Goal: Navigation & Orientation: Find specific page/section

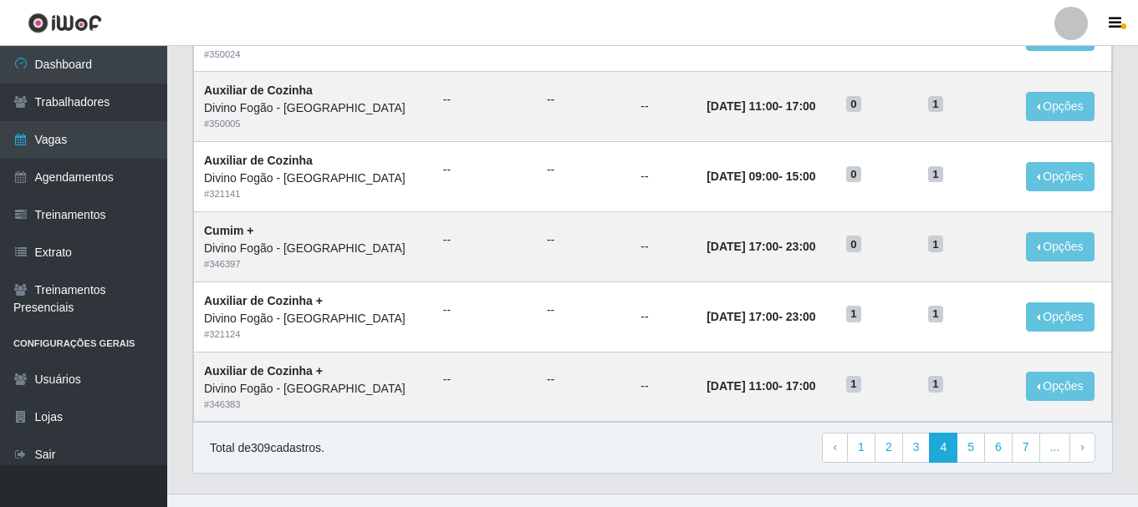
scroll to position [909, 0]
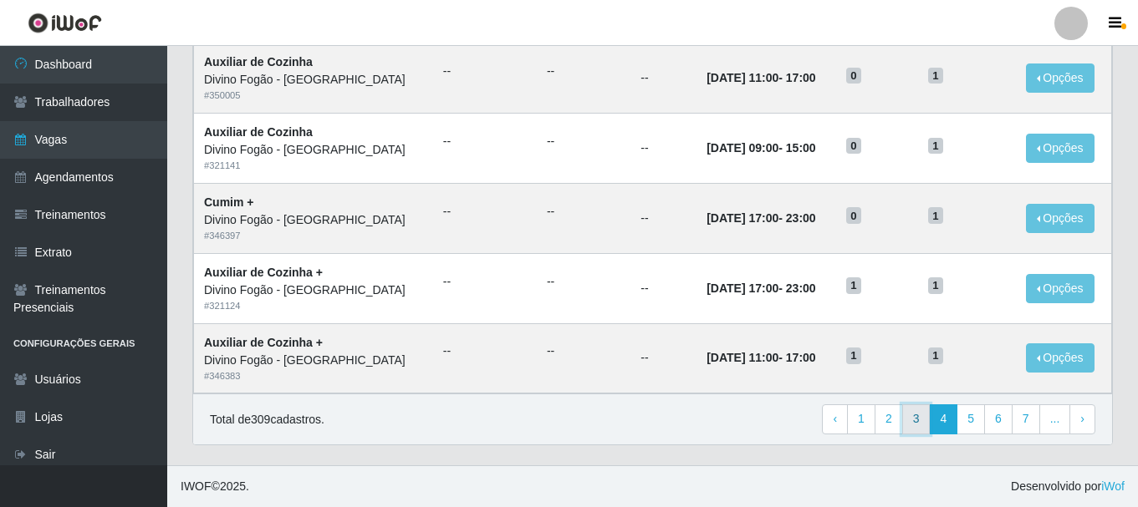
click at [921, 424] on link "3" at bounding box center [916, 420] width 28 height 30
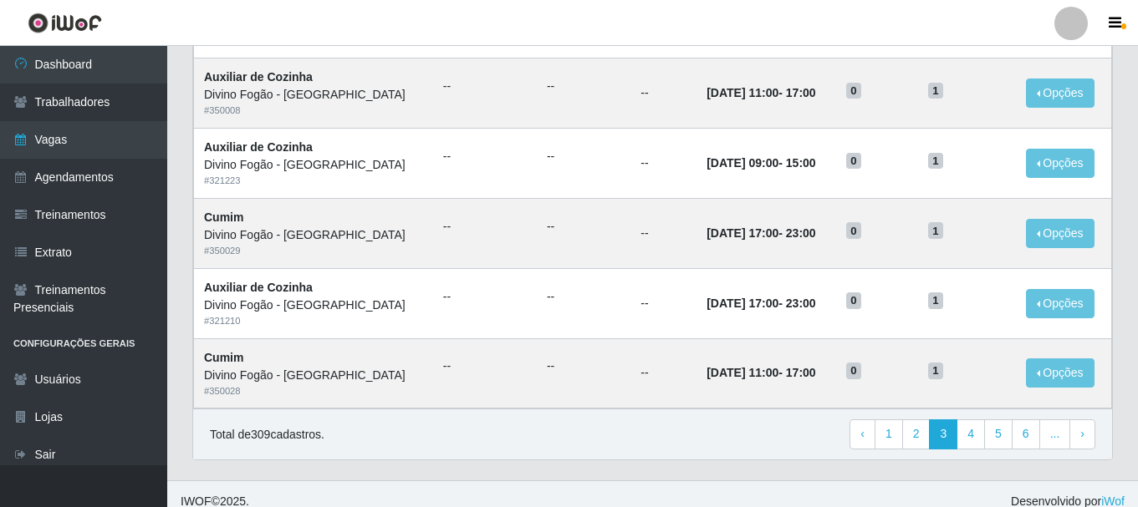
scroll to position [909, 0]
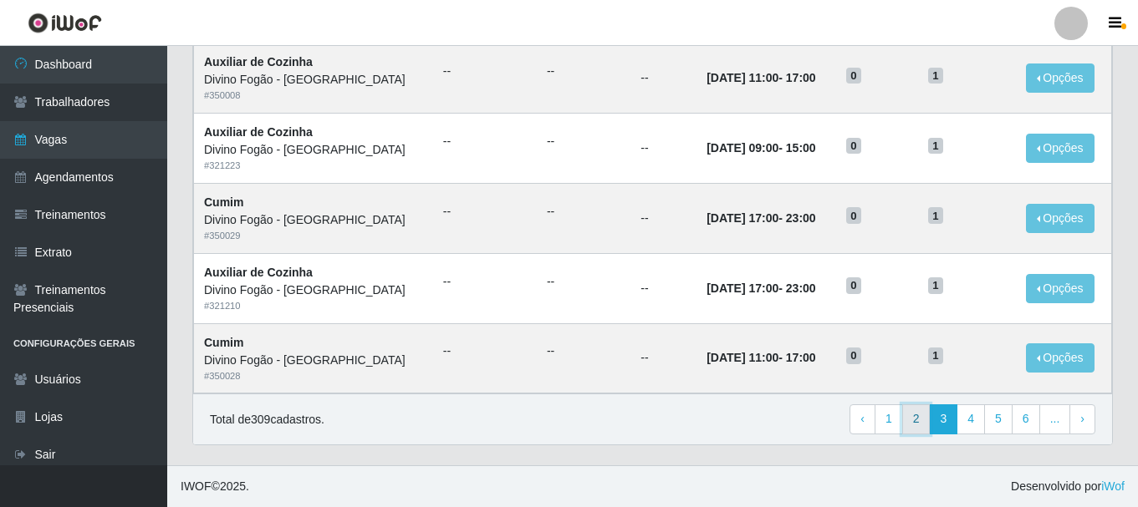
click at [924, 415] on link "2" at bounding box center [916, 420] width 28 height 30
click at [927, 423] on link "1" at bounding box center [916, 420] width 28 height 30
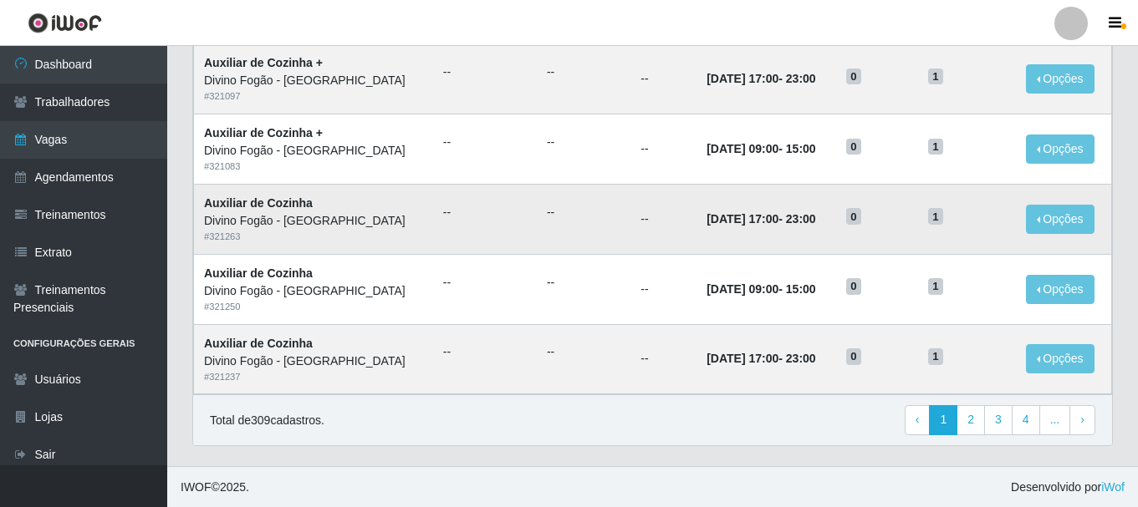
scroll to position [909, 0]
click at [1002, 420] on link "3" at bounding box center [998, 420] width 28 height 30
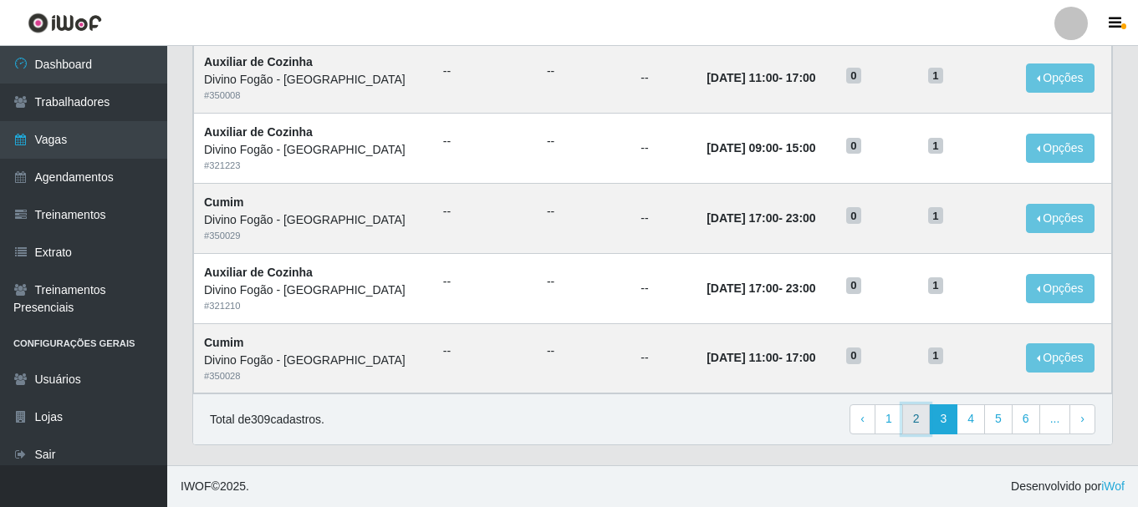
click at [919, 422] on link "2" at bounding box center [916, 420] width 28 height 30
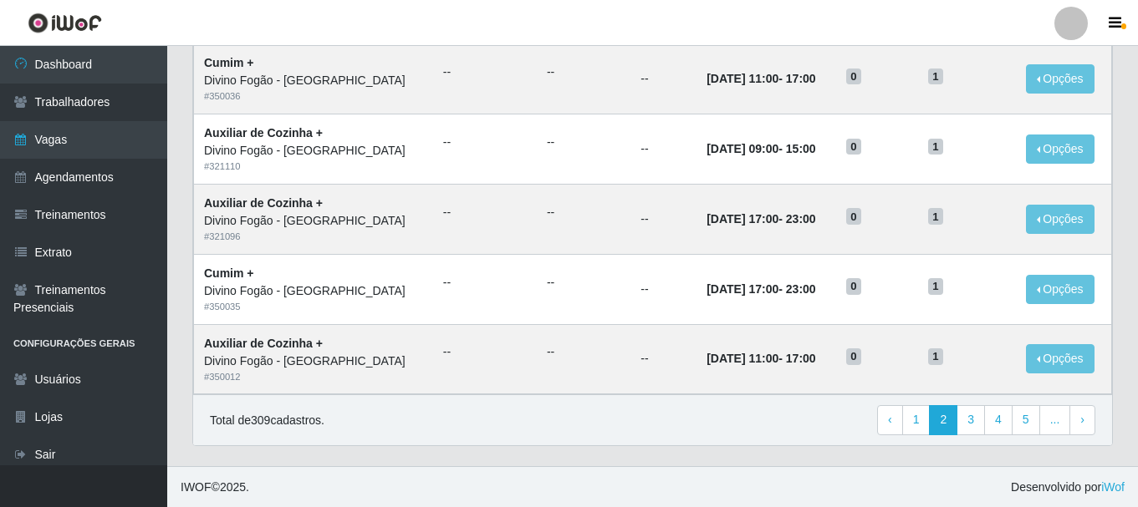
scroll to position [909, 0]
